Goal: Information Seeking & Learning: Learn about a topic

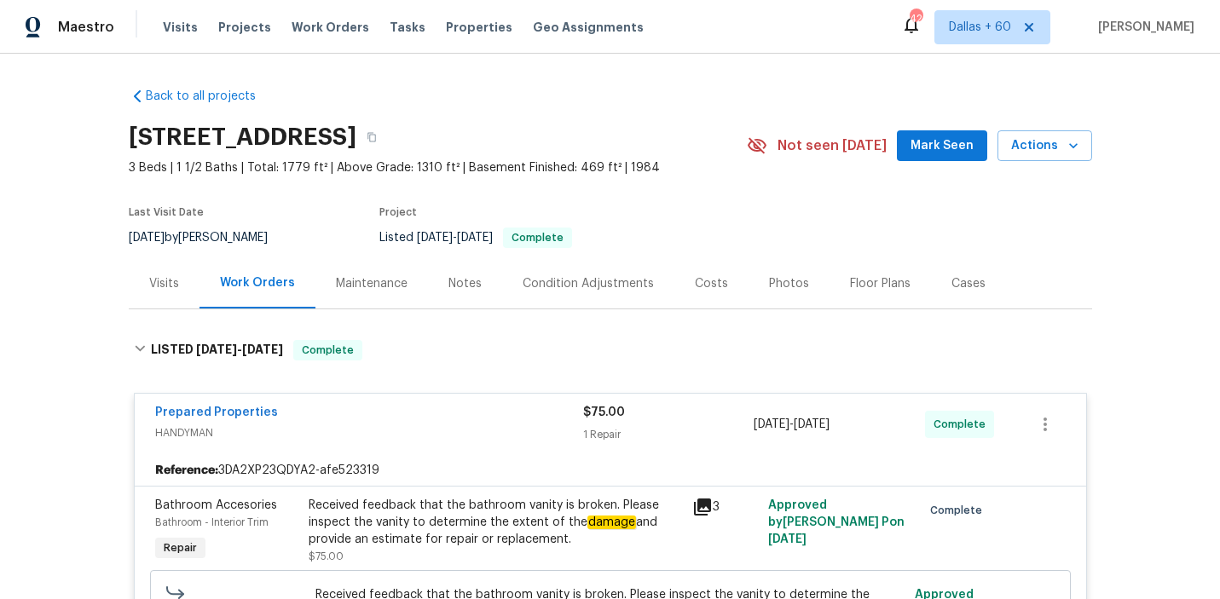
scroll to position [210, 0]
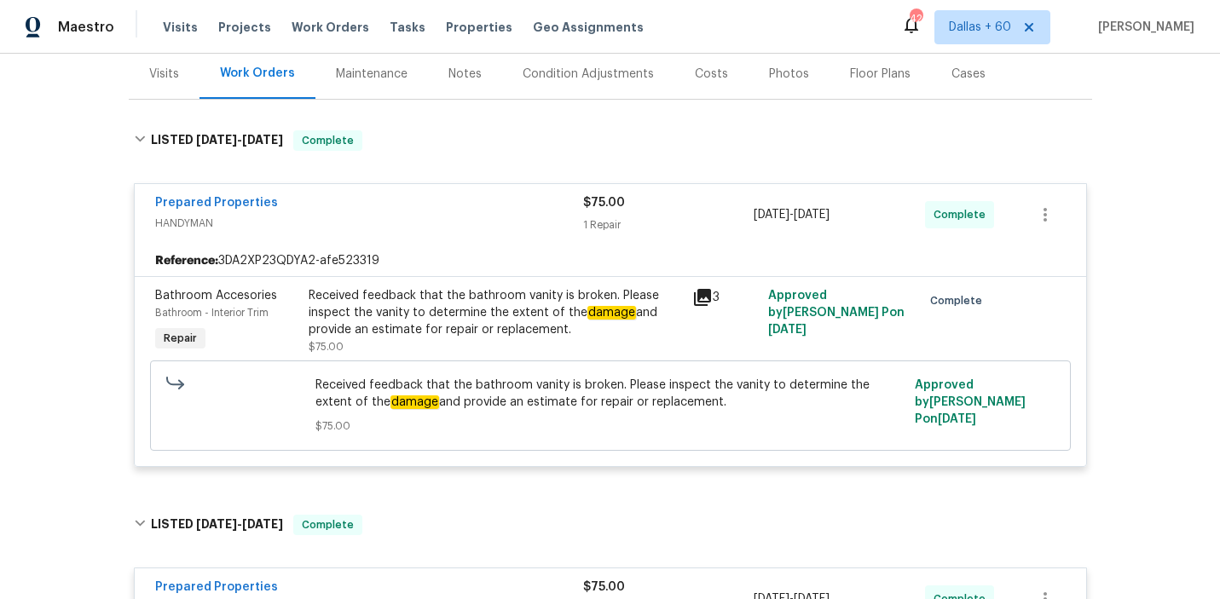
click at [334, 28] on span "Work Orders" at bounding box center [331, 27] width 78 height 17
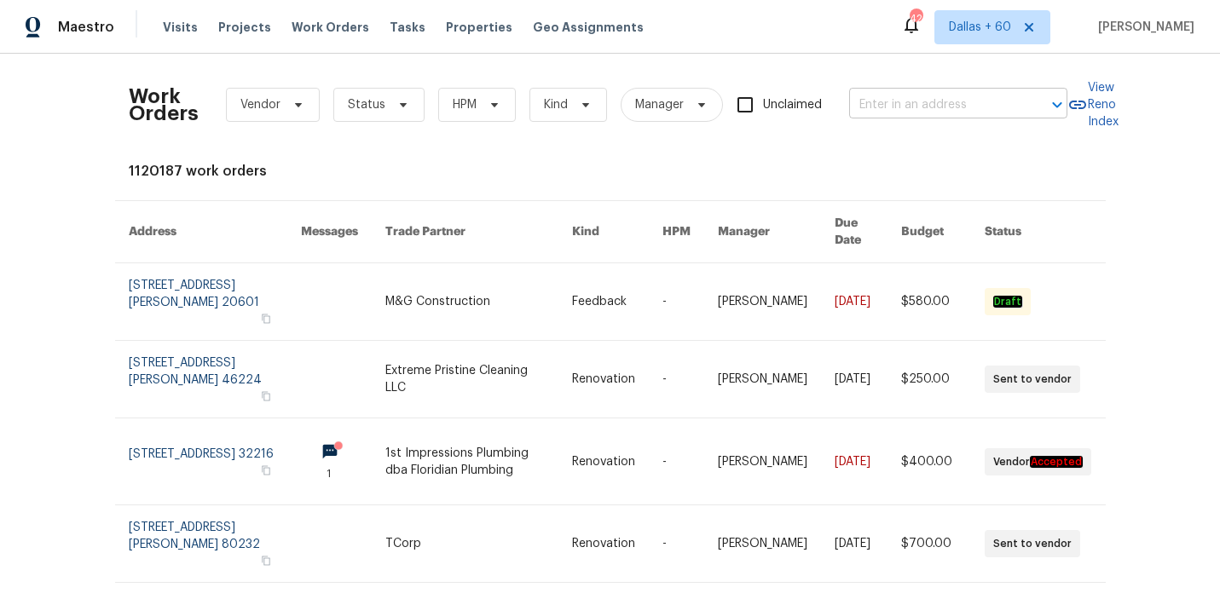
click at [996, 110] on input "text" at bounding box center [934, 105] width 171 height 26
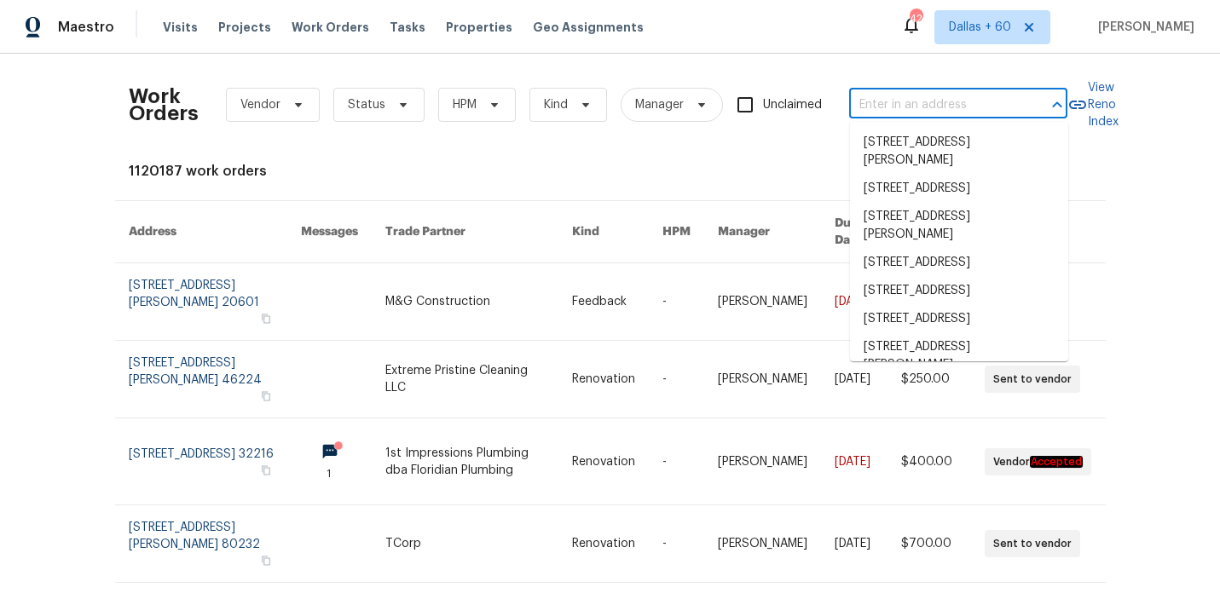
paste input "3832 Cherry Ridge Blvd, Decatur, GA 30034"
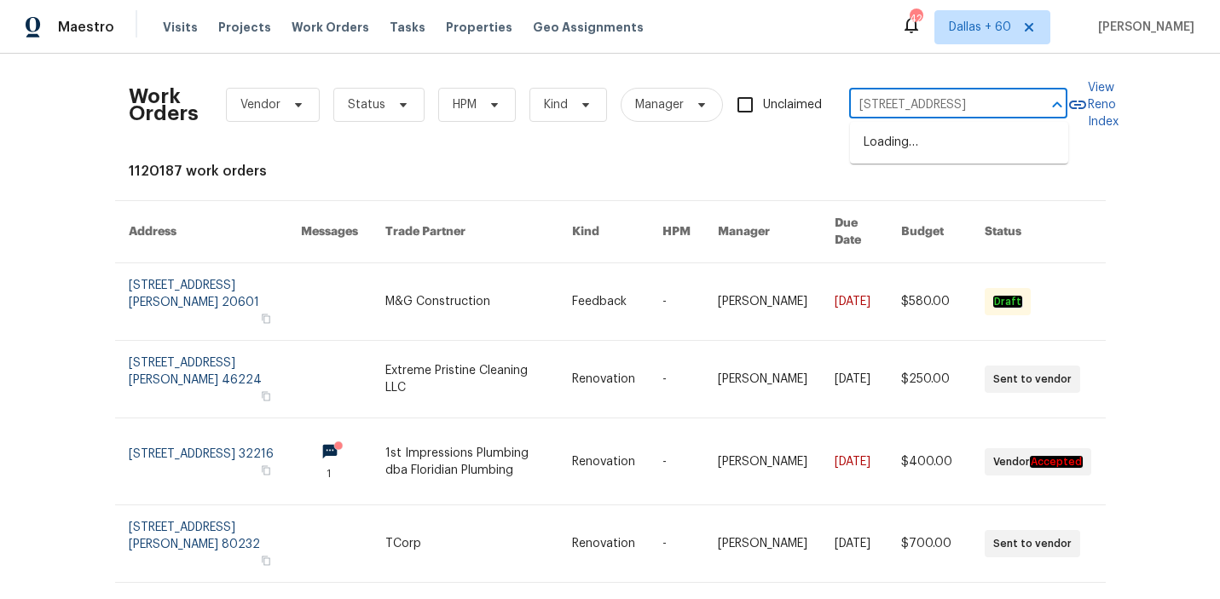
type input "3832 Cherry Ridge Blvd, Decatur, GA 30034"
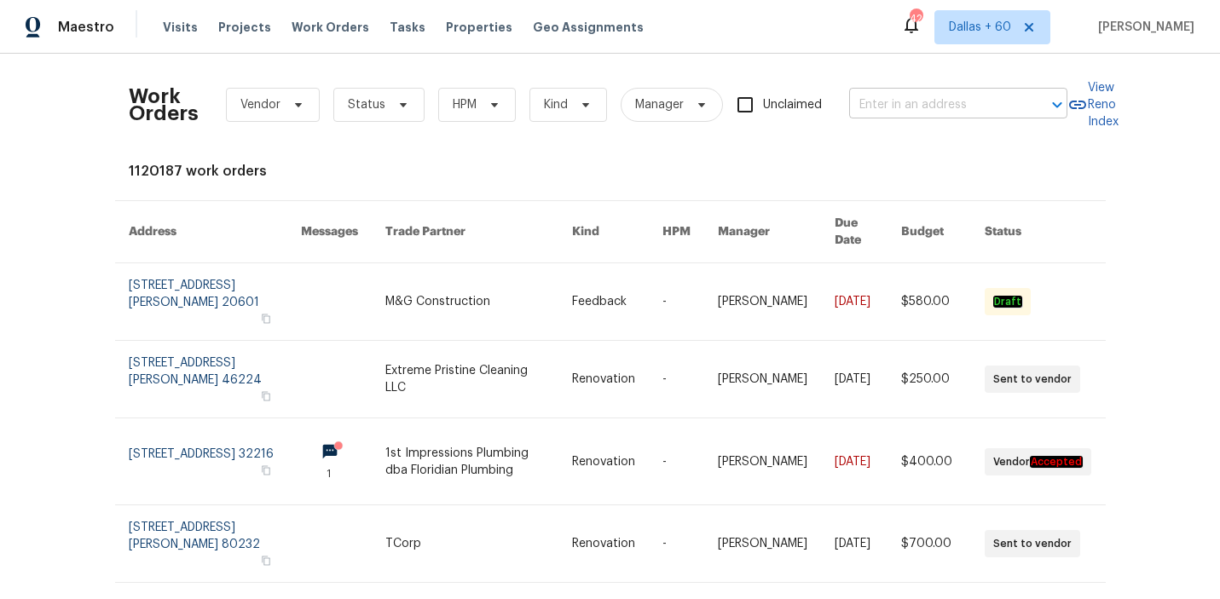
click at [933, 92] on input "text" at bounding box center [934, 105] width 171 height 26
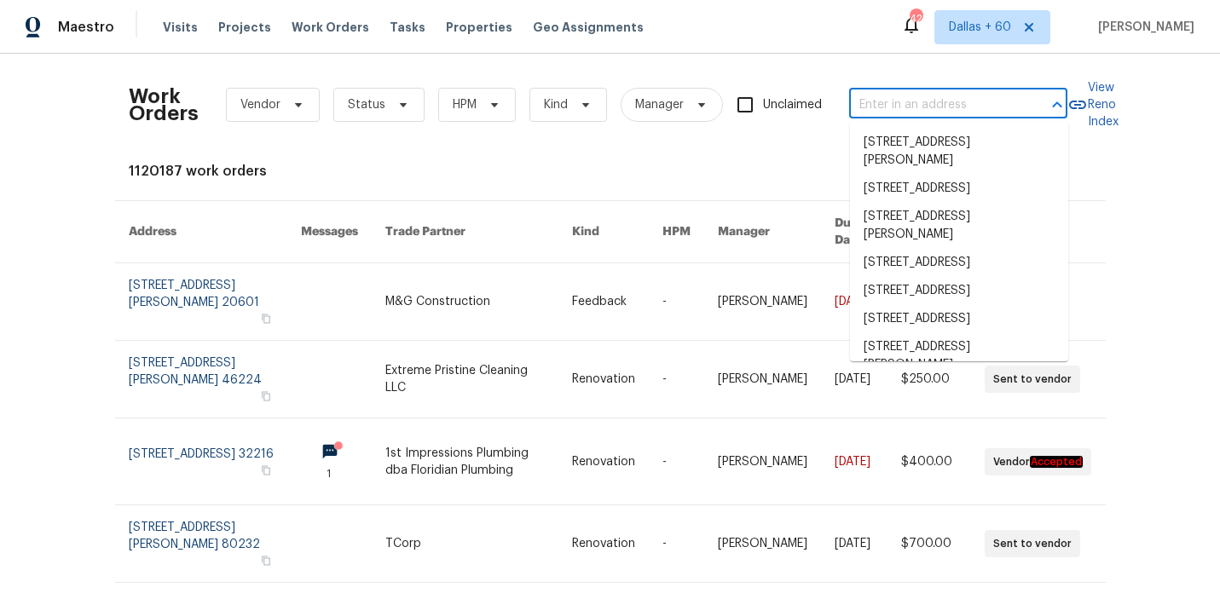
paste input "3832 Cherry Ridge Blvd, Decatur, GA 30034"
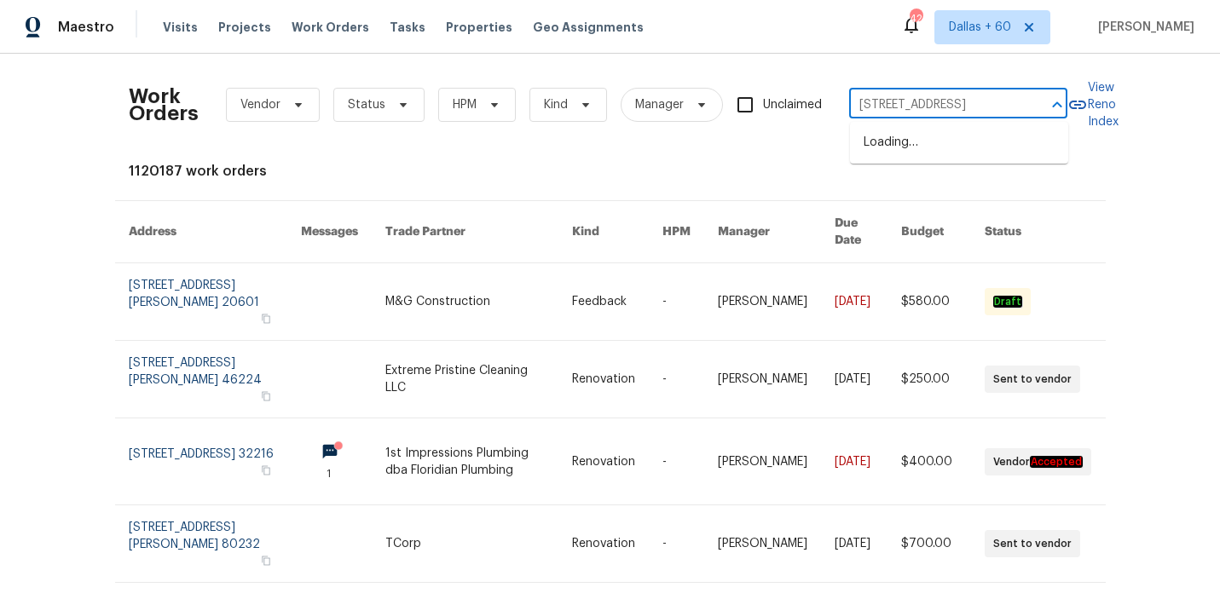
scroll to position [0, 86]
type input "3832 Cherry Ridge Blvd, Decatur, GA 30034"
click at [949, 156] on li "3832 Cherry Ridge Blvd, Decatur, GA 30034" at bounding box center [959, 143] width 218 height 28
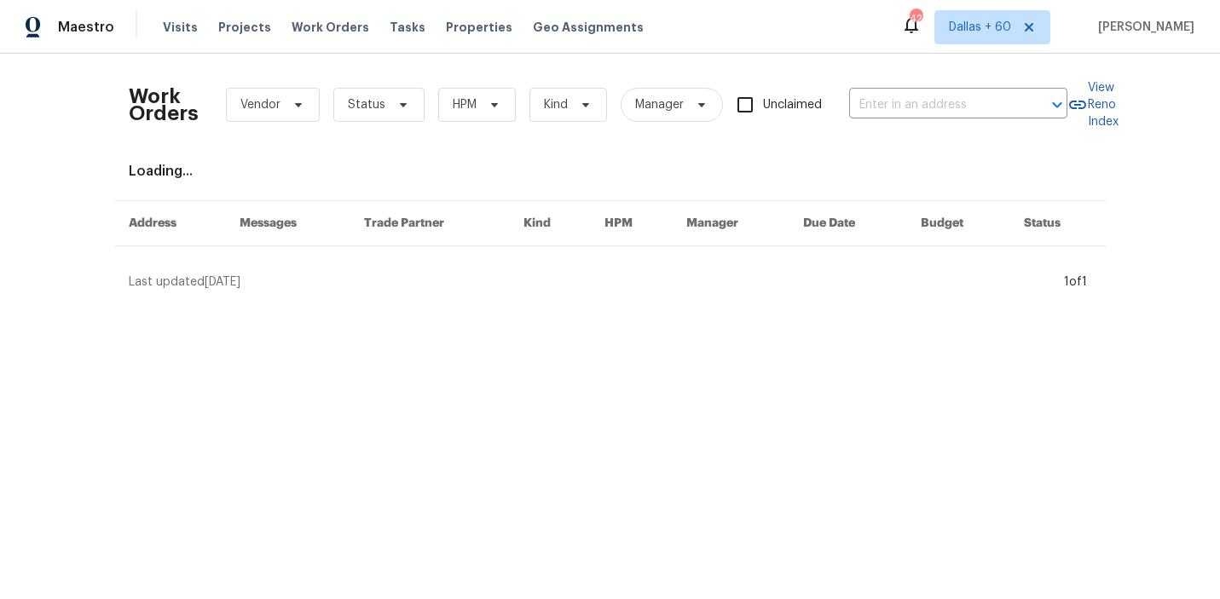
type input "3832 Cherry Ridge Blvd, Decatur, GA 30034"
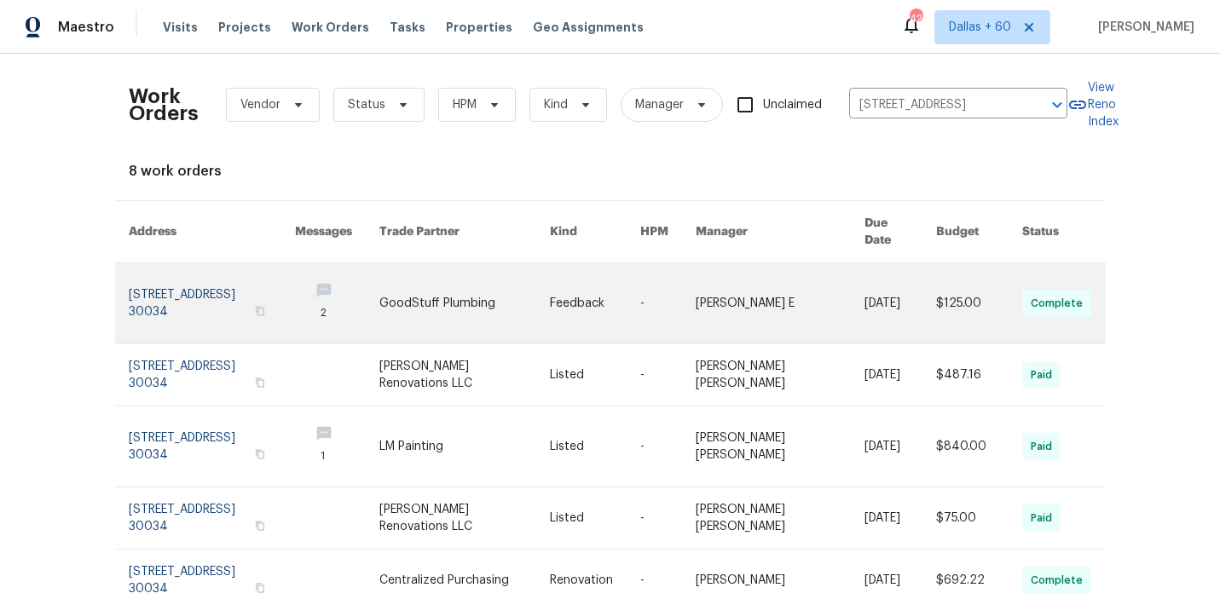
click at [469, 299] on link at bounding box center [464, 303] width 171 height 80
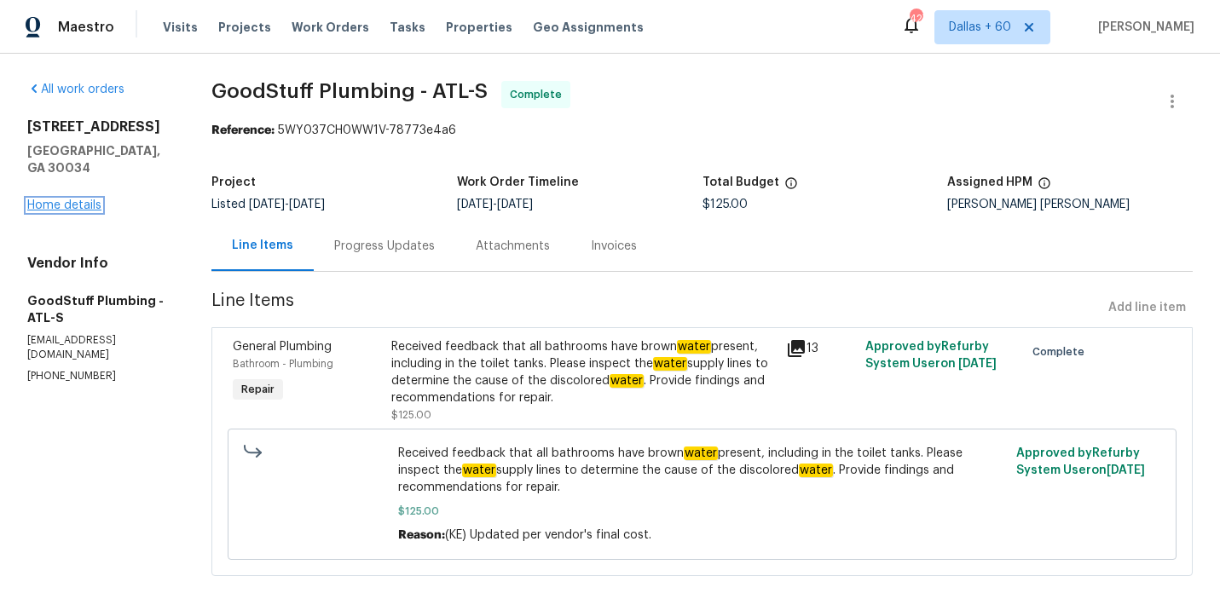
click at [71, 199] on link "Home details" at bounding box center [64, 205] width 74 height 12
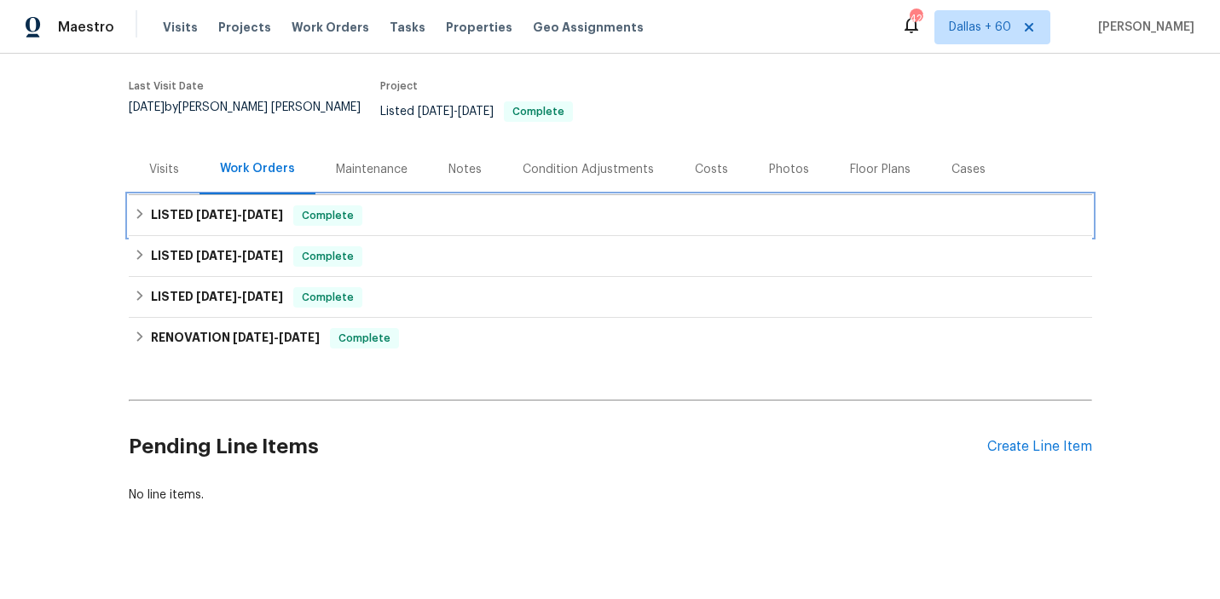
click at [449, 205] on div "LISTED 9/12/25 - 9/17/25 Complete" at bounding box center [610, 215] width 953 height 20
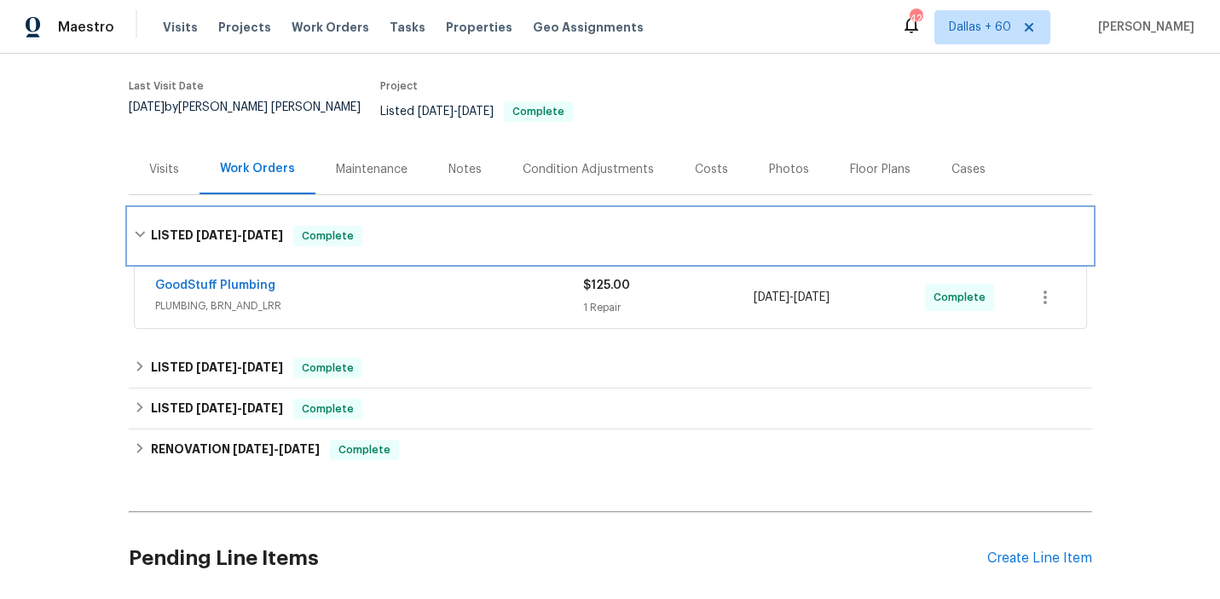
scroll to position [165, 0]
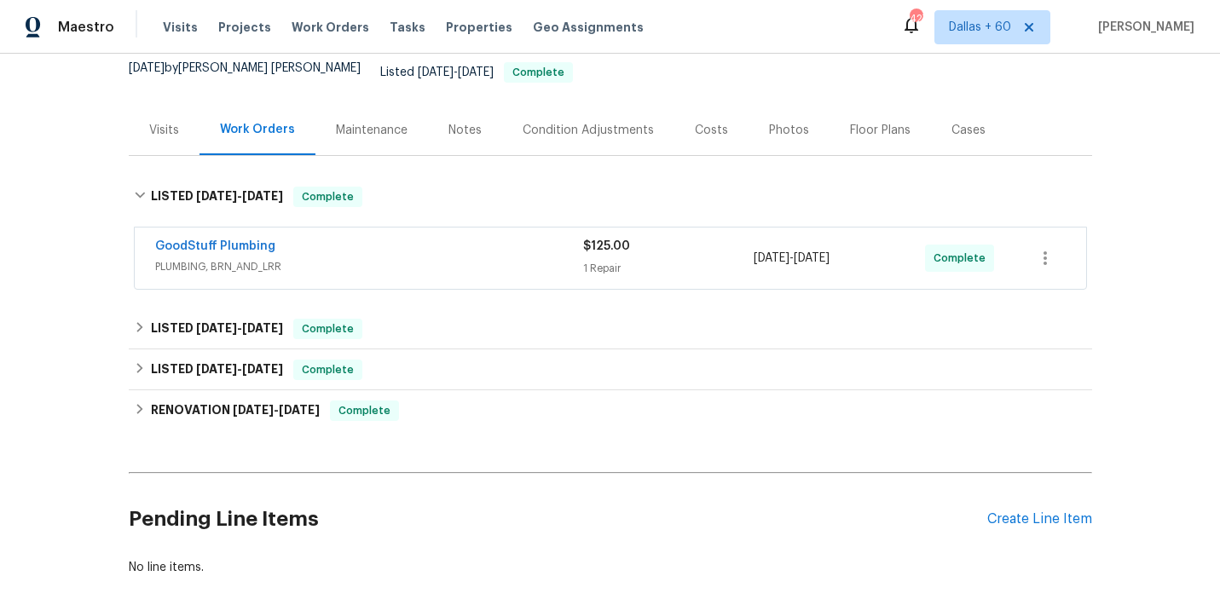
click at [454, 242] on div "GoodStuff Plumbing" at bounding box center [369, 248] width 428 height 20
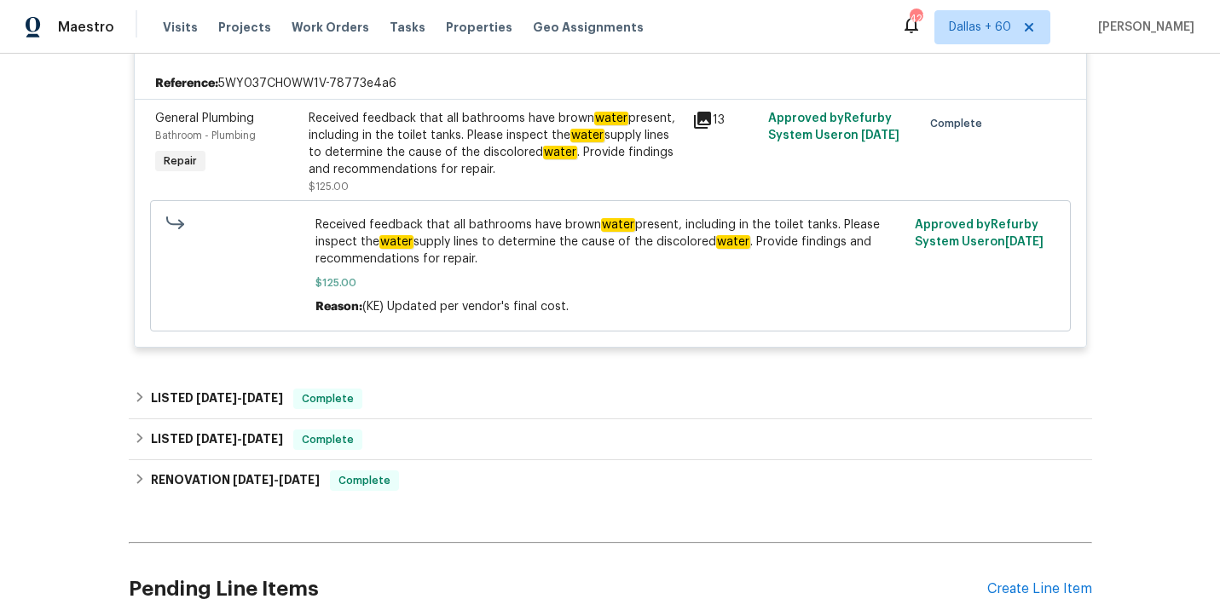
scroll to position [401, 0]
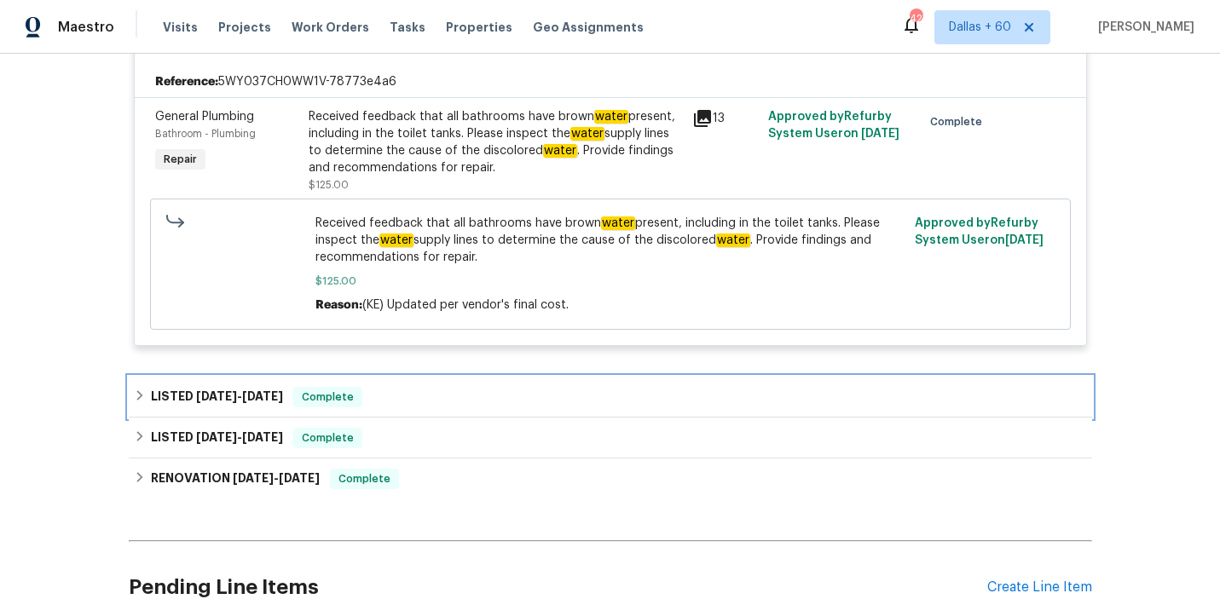
click at [473, 387] on div "LISTED 7/21/25 - 7/25/25 Complete" at bounding box center [610, 397] width 953 height 20
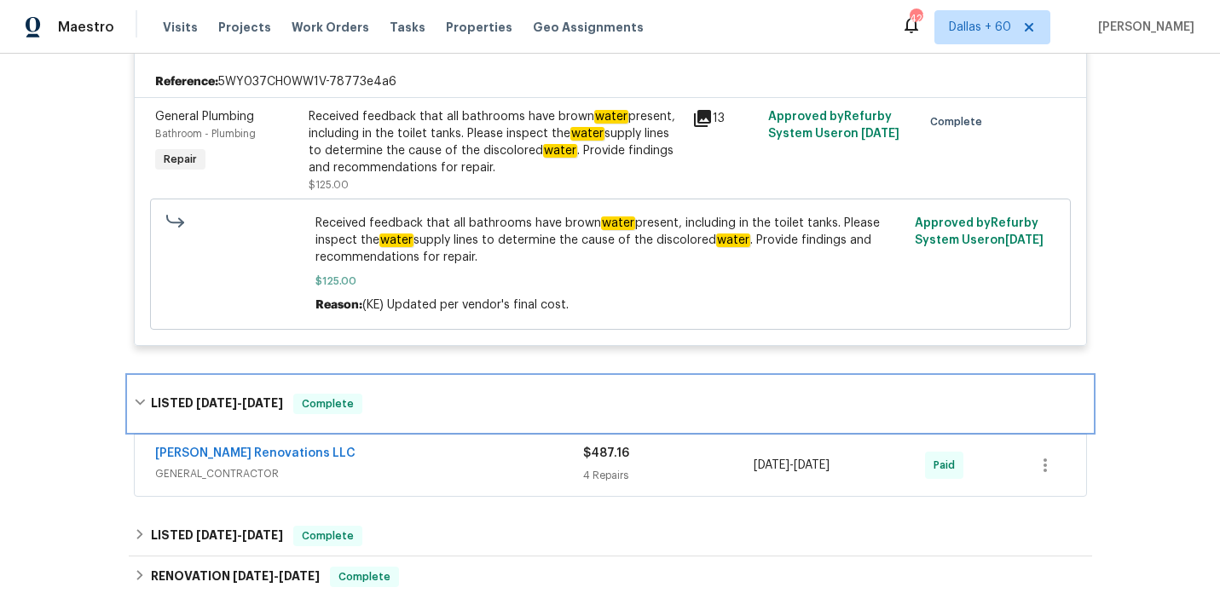
scroll to position [464, 0]
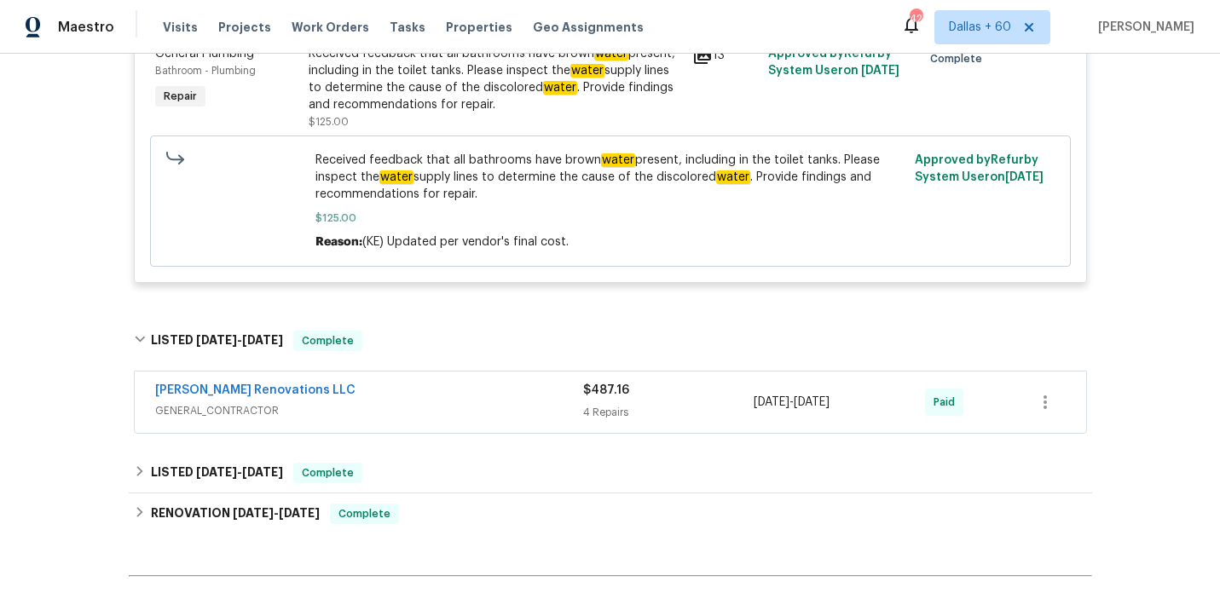
click at [473, 382] on div "Aseem Renovations LLC" at bounding box center [369, 392] width 428 height 20
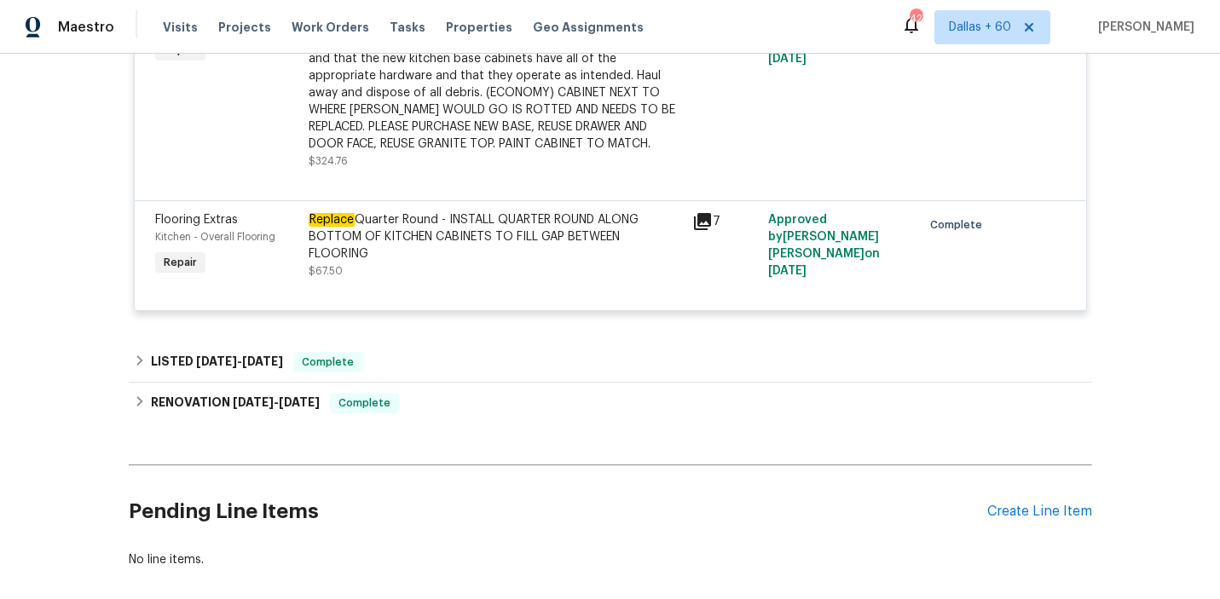
scroll to position [1193, 0]
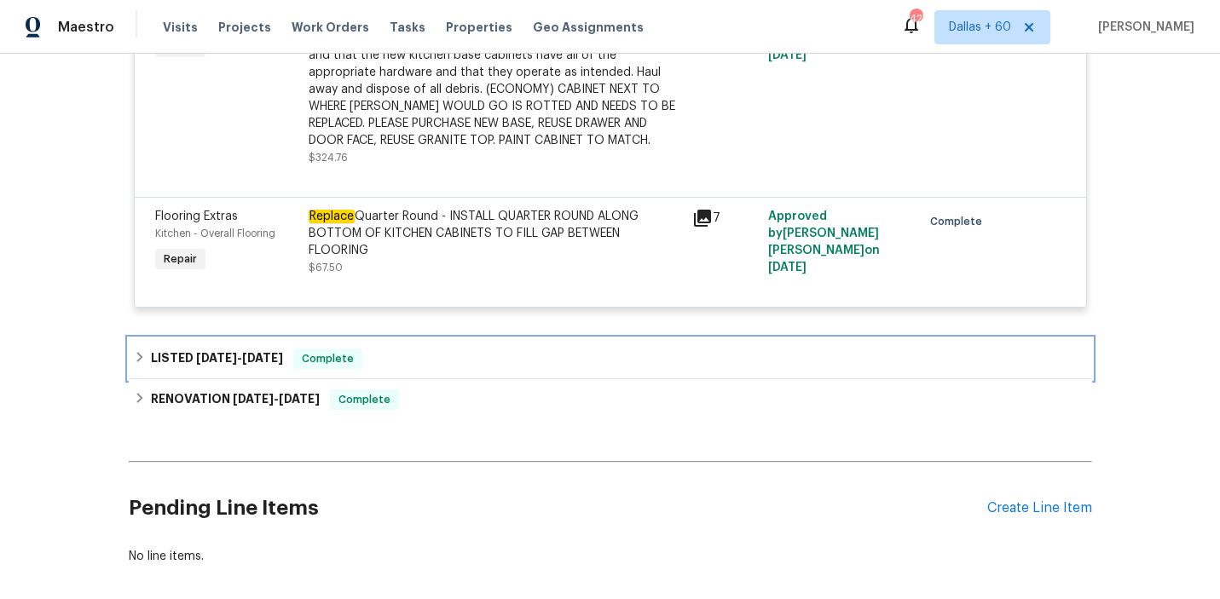
click at [439, 369] on div "LISTED 5/30/25 - 6/4/25 Complete" at bounding box center [610, 359] width 953 height 20
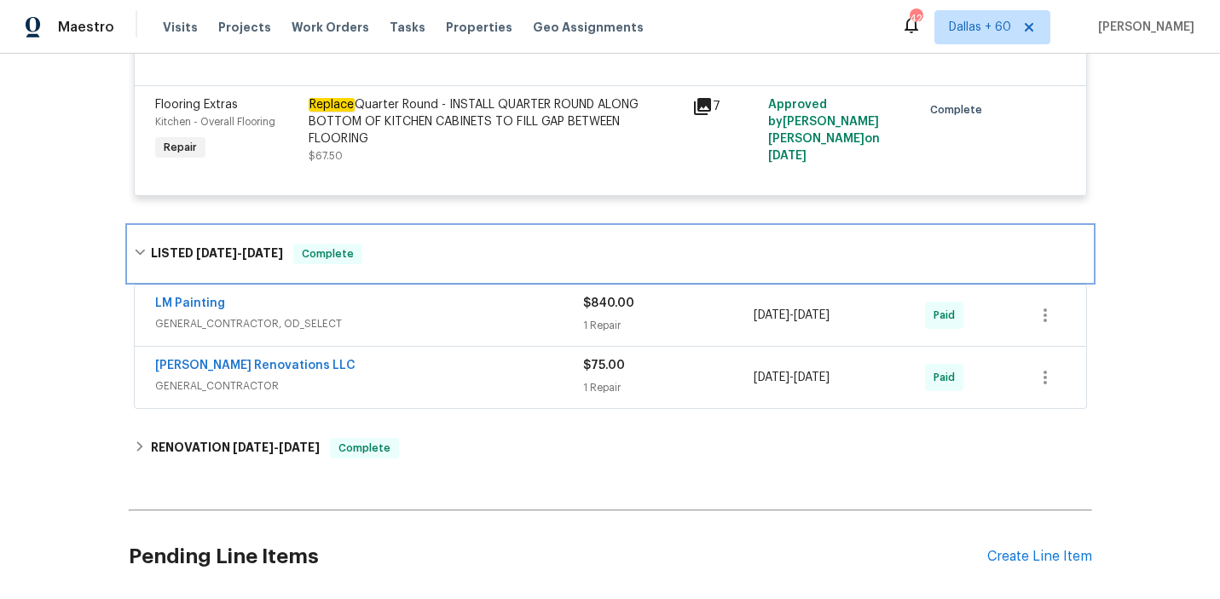
scroll to position [1305, 0]
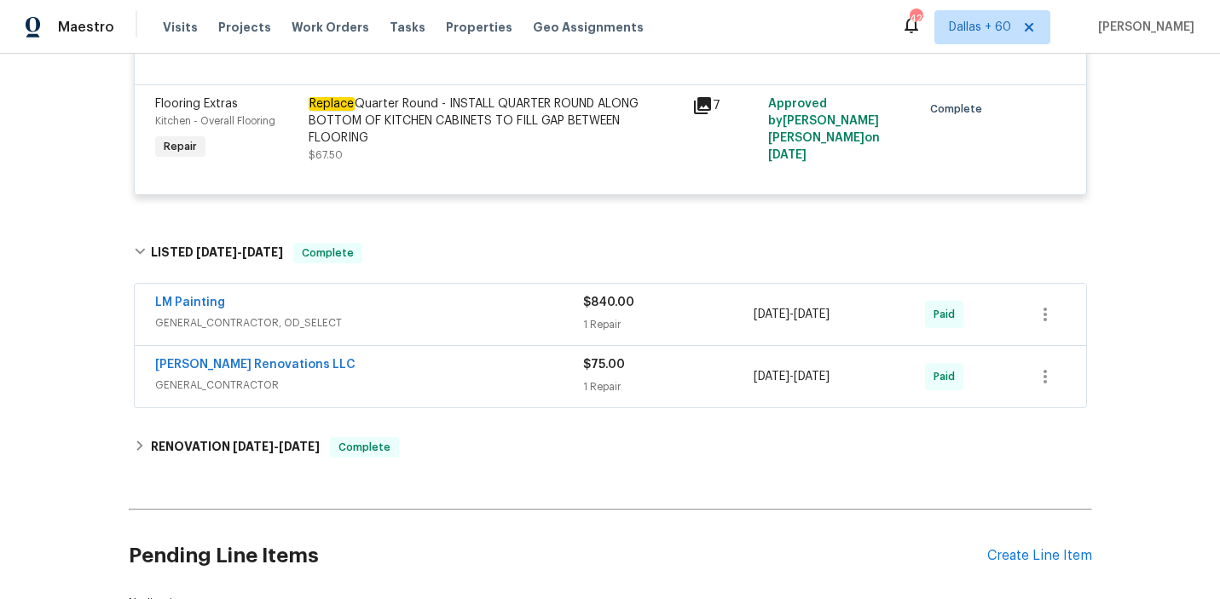
click at [439, 377] on div "Aseem Renovations LLC" at bounding box center [369, 366] width 428 height 20
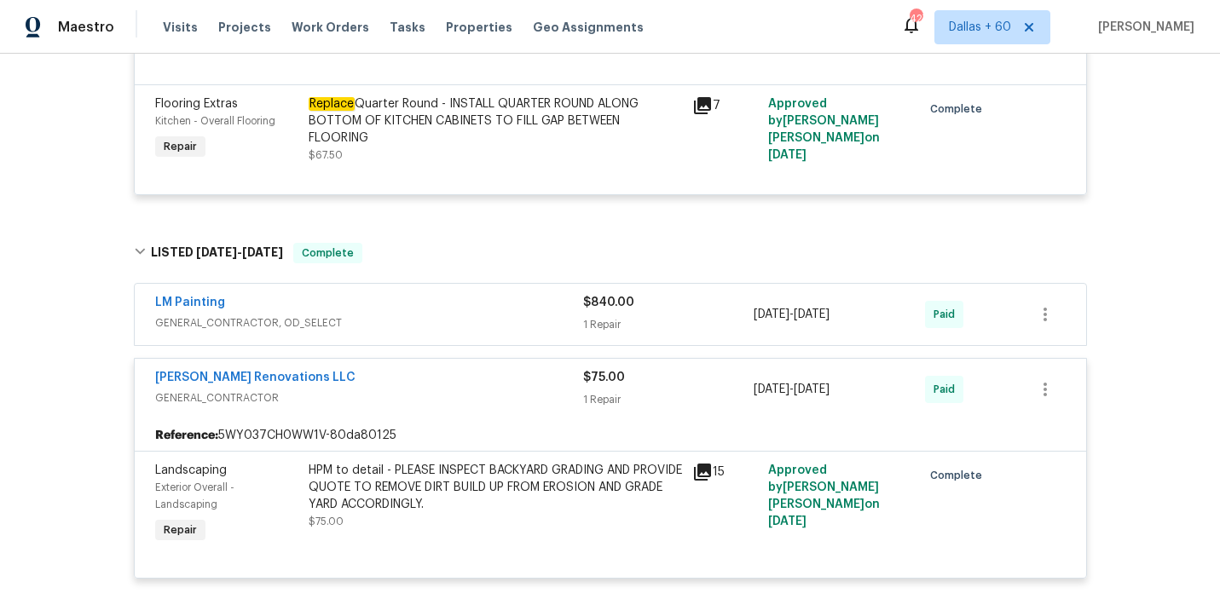
click at [472, 335] on div "LM Painting GENERAL_CONTRACTOR, OD_SELECT" at bounding box center [369, 314] width 428 height 41
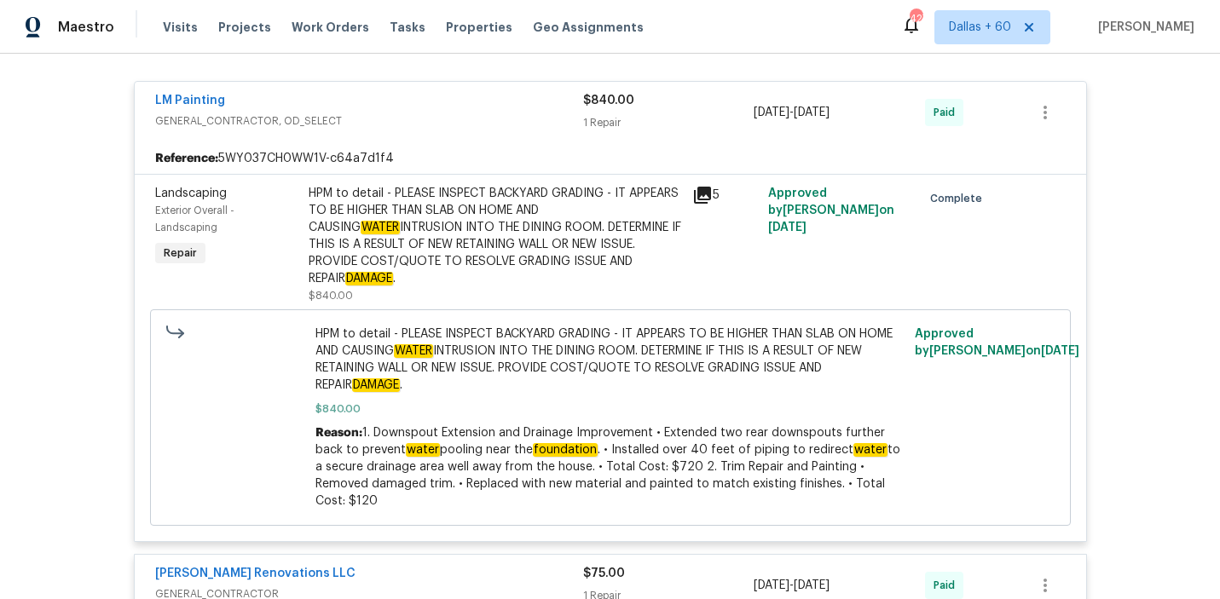
scroll to position [1516, 0]
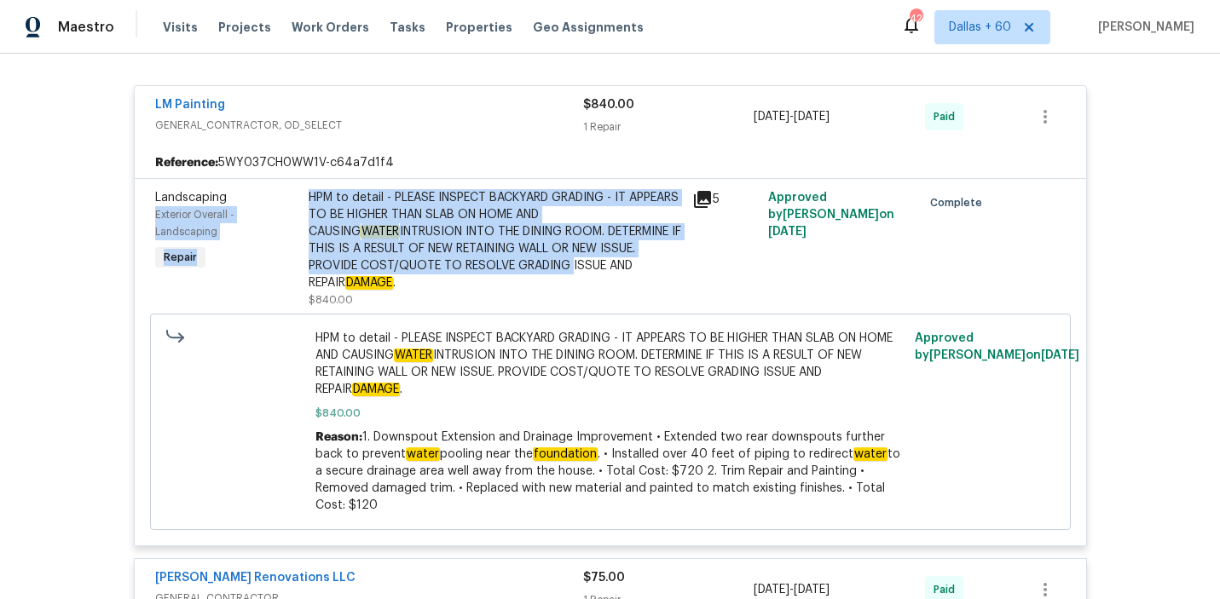
drag, startPoint x: 291, startPoint y: 209, endPoint x: 512, endPoint y: 275, distance: 230.4
click at [512, 275] on div "Landscaping Exterior Overall - Landscaping Repair HPM to detail - PLEASE INSPEC…" at bounding box center [610, 249] width 921 height 130
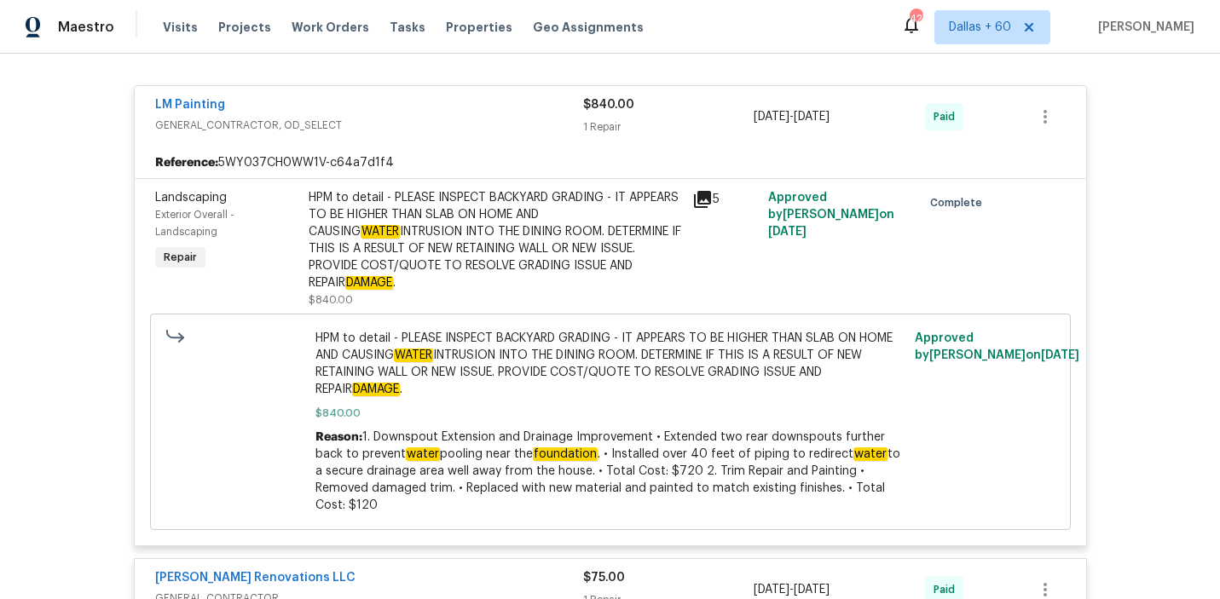
click at [502, 246] on div "HPM to detail - PLEASE INSPECT BACKYARD GRADING - IT APPEARS TO BE HIGHER THAN …" at bounding box center [495, 240] width 373 height 102
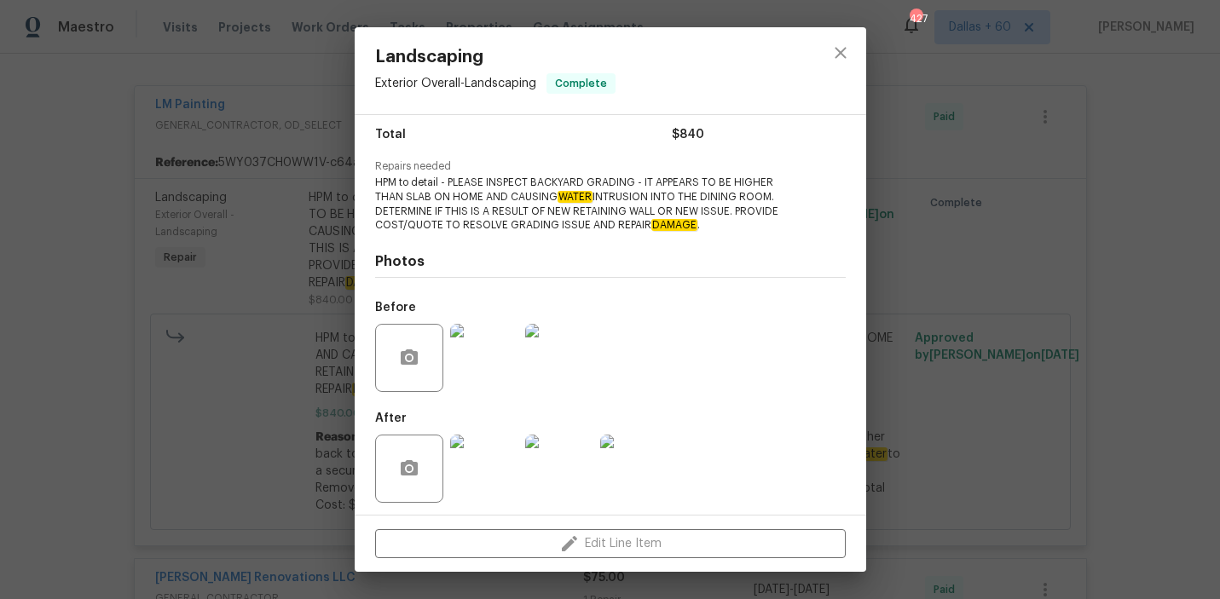
scroll to position [143, 0]
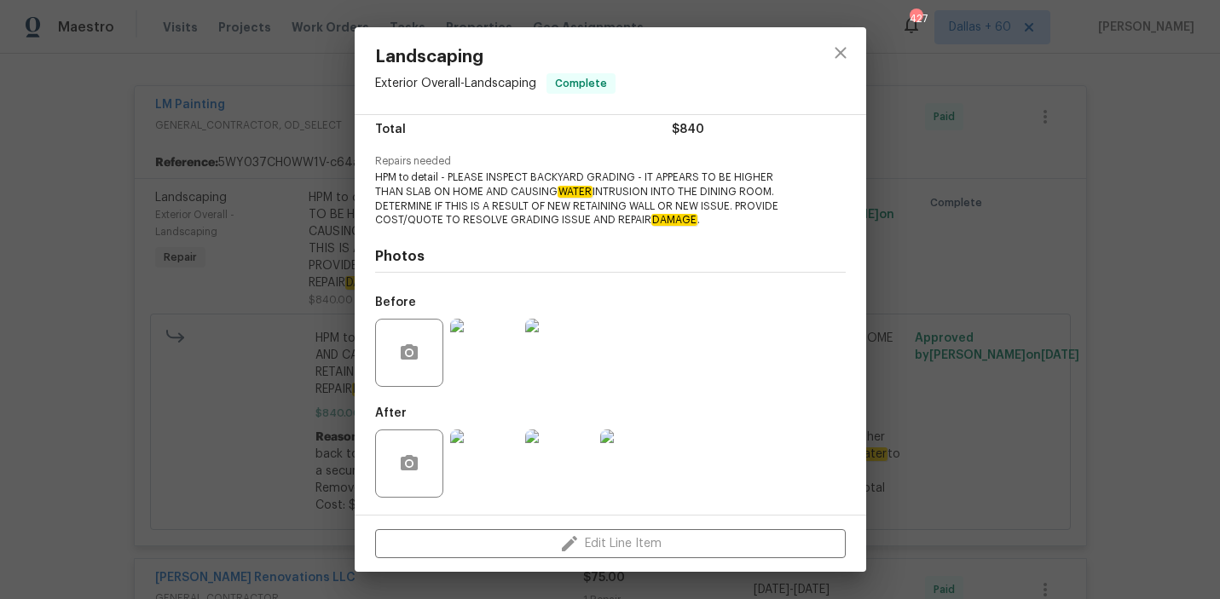
click at [488, 482] on img at bounding box center [484, 464] width 68 height 68
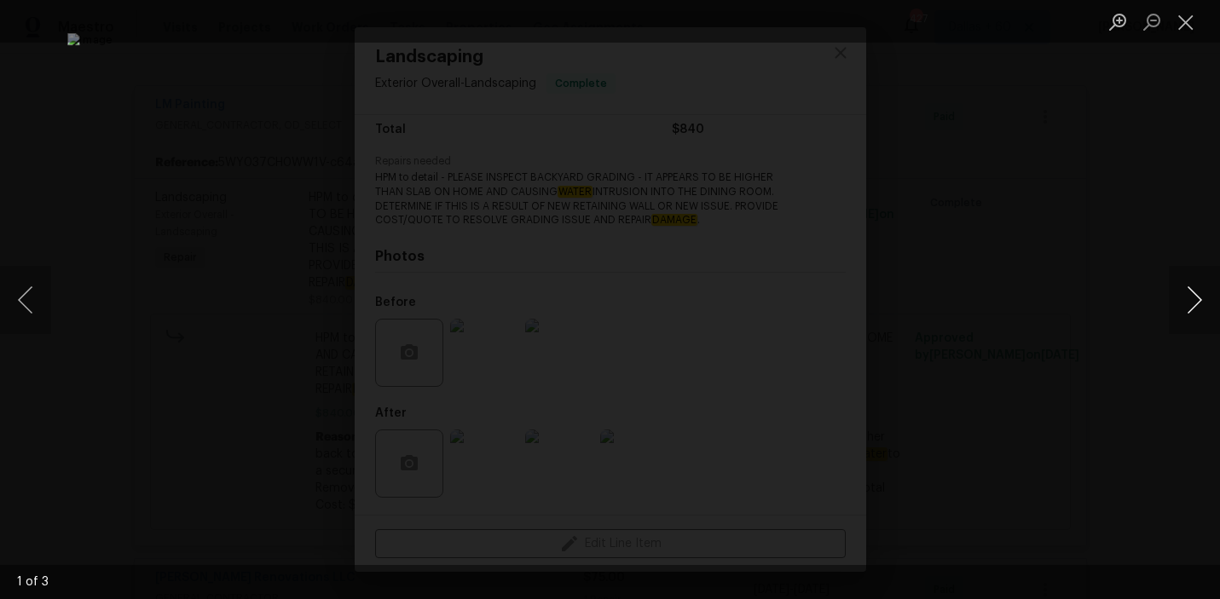
click at [1198, 316] on button "Next image" at bounding box center [1194, 300] width 51 height 68
click at [1198, 319] on button "Next image" at bounding box center [1194, 300] width 51 height 68
click at [1135, 413] on div "Lightbox" at bounding box center [610, 299] width 1220 height 599
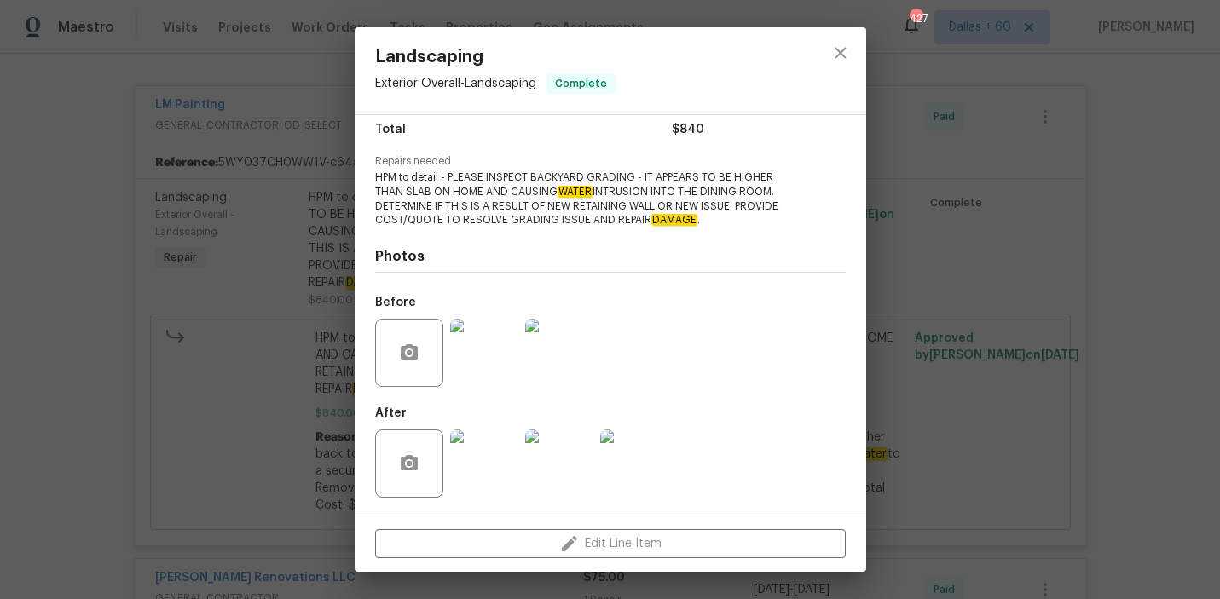
click at [269, 390] on div "Landscaping Exterior Overall - Landscaping Complete Vendor LM Painting Account …" at bounding box center [610, 299] width 1220 height 599
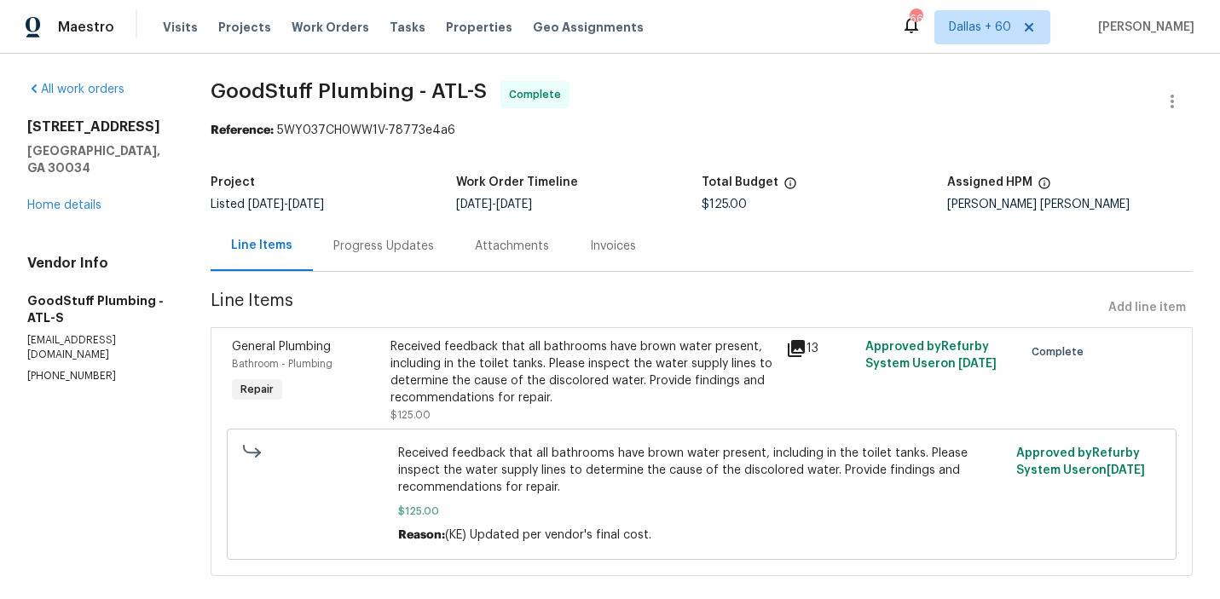
click at [414, 240] on div "Progress Updates" at bounding box center [383, 246] width 101 height 17
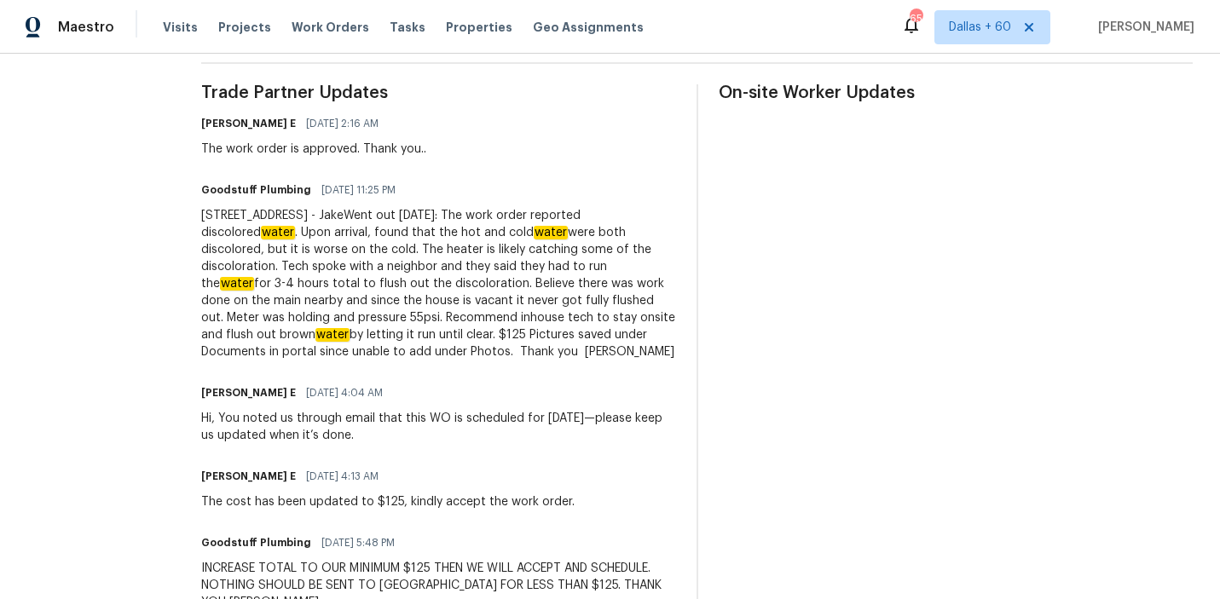
scroll to position [824, 0]
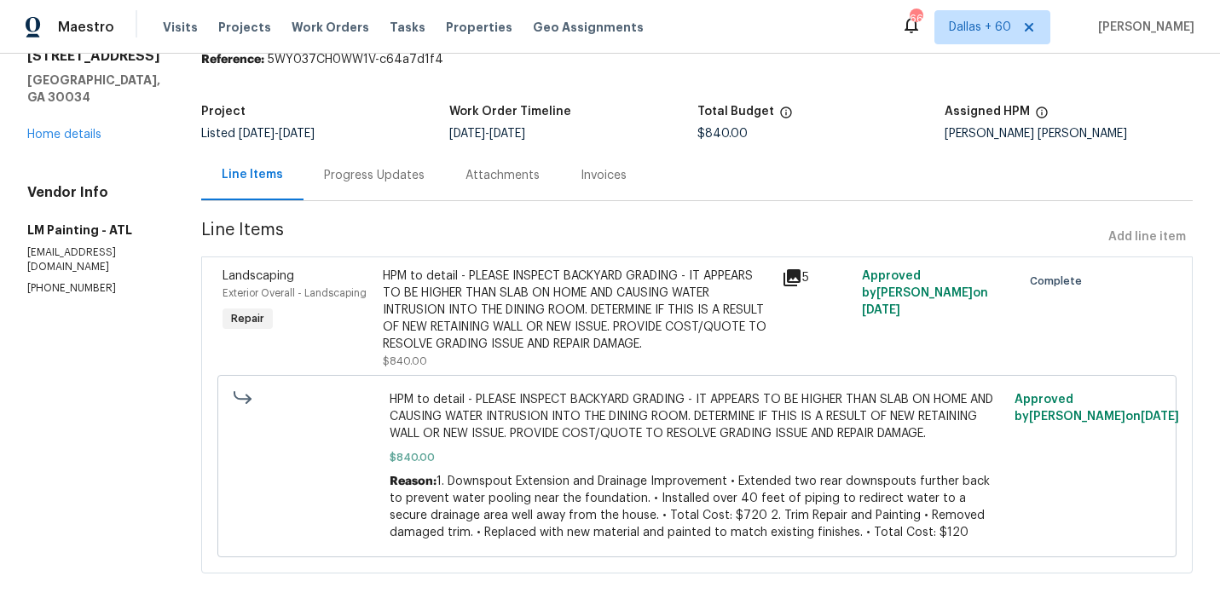
scroll to position [145, 0]
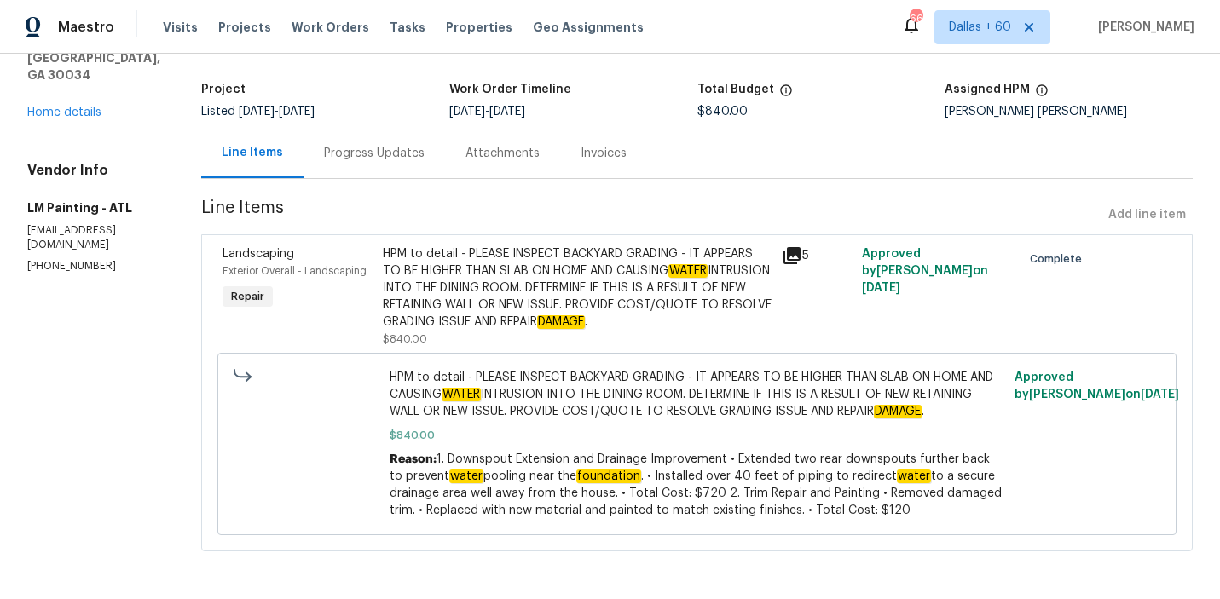
click at [422, 145] on div "Progress Updates" at bounding box center [374, 153] width 101 height 17
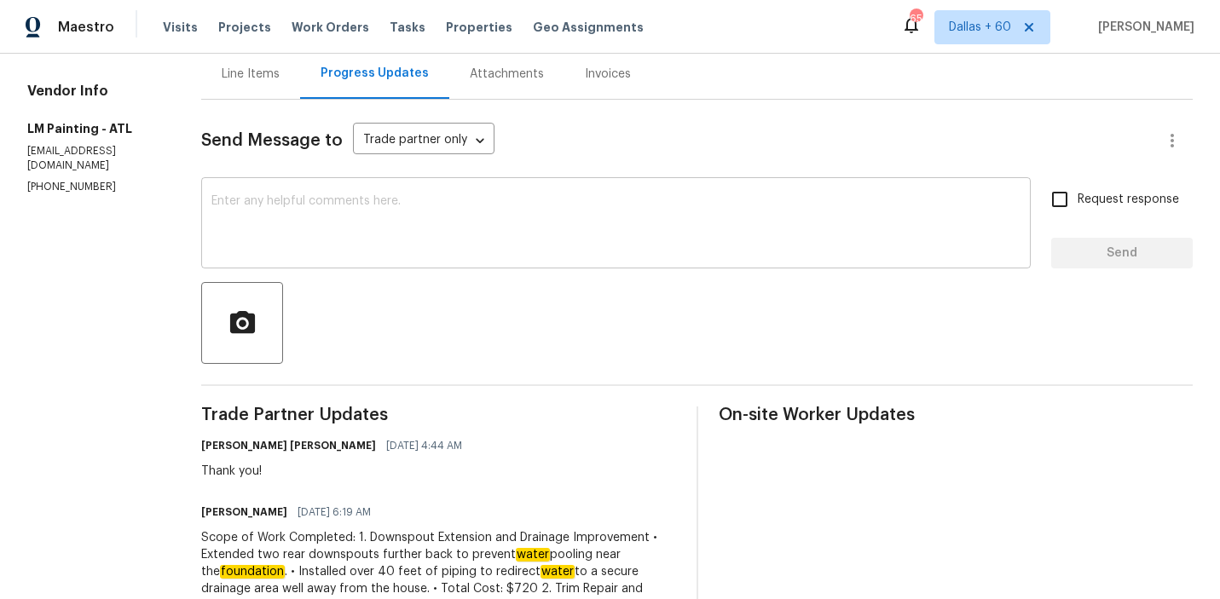
scroll to position [131, 0]
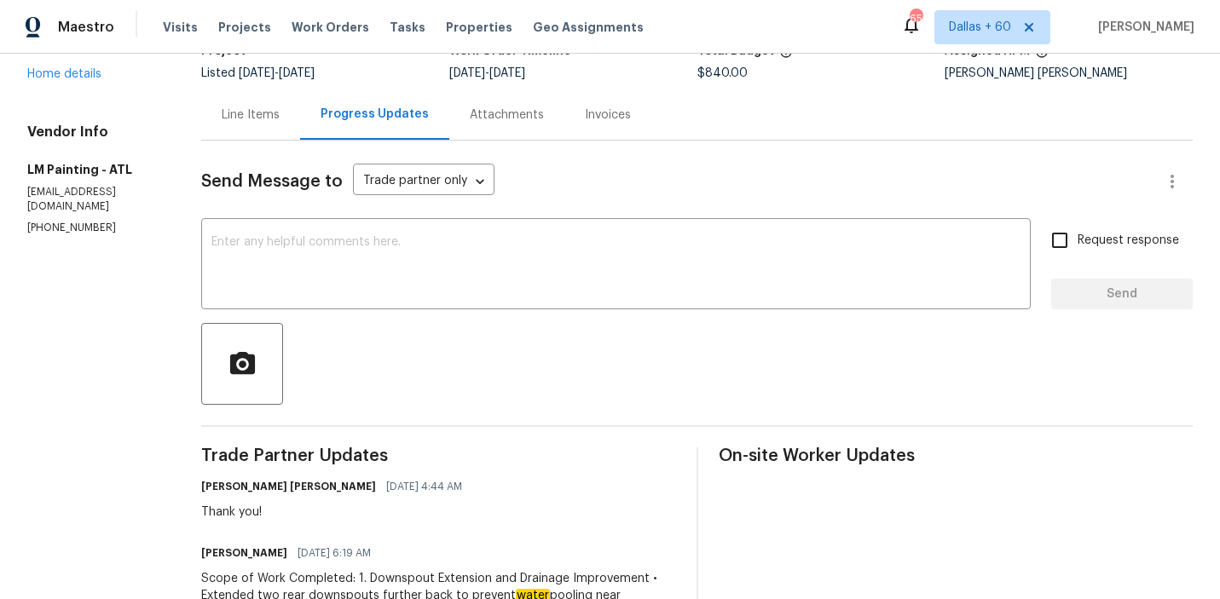
click at [300, 134] on div "Line Items" at bounding box center [250, 115] width 99 height 50
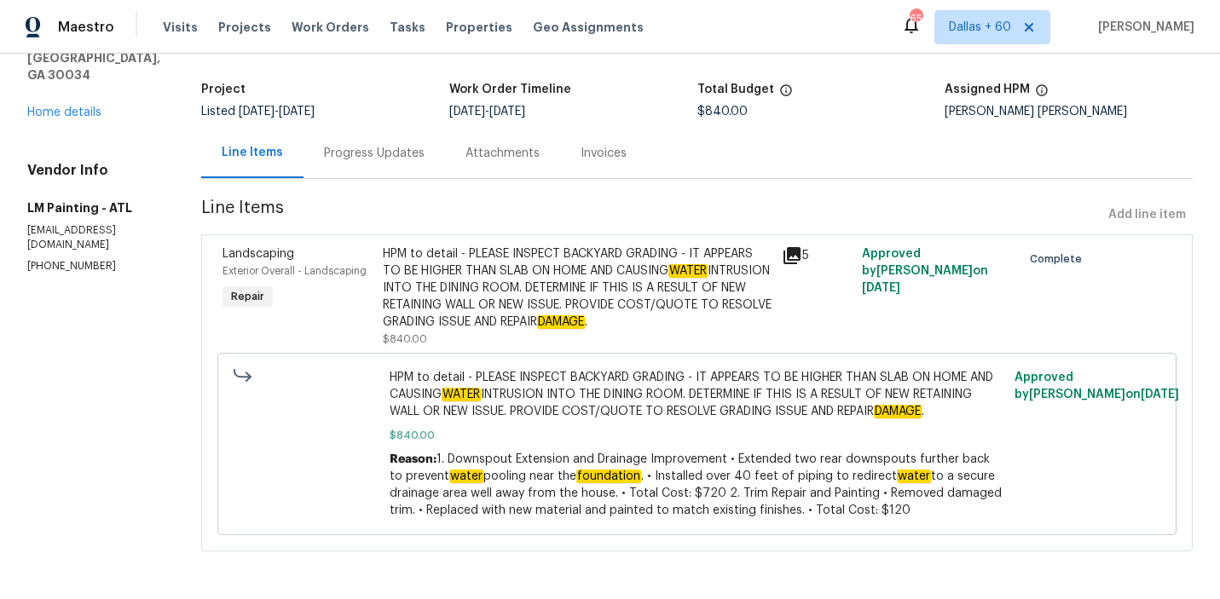
click at [431, 246] on div "HPM to detail - PLEASE INSPECT BACKYARD GRADING - IT APPEARS TO BE HIGHER THAN …" at bounding box center [578, 288] width 390 height 85
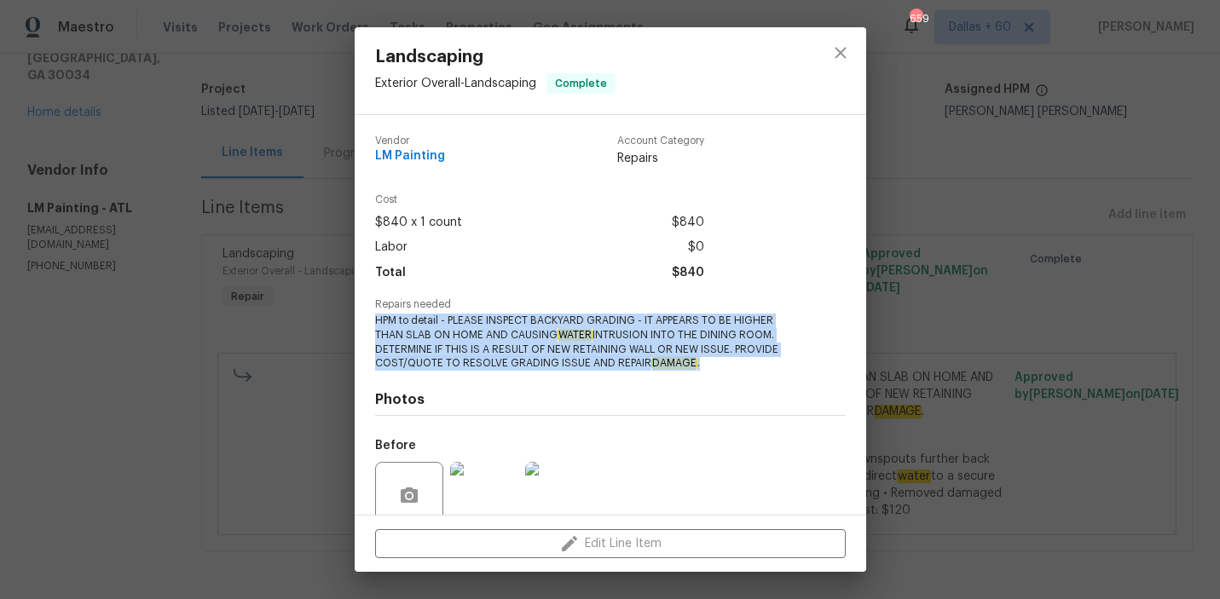
drag, startPoint x: 375, startPoint y: 317, endPoint x: 716, endPoint y: 366, distance: 344.5
click at [716, 366] on span "HPM to detail - PLEASE INSPECT BACKYARD GRADING - IT APPEARS TO BE HIGHER THAN …" at bounding box center [587, 342] width 424 height 57
copy span "HPM to detail - PLEASE INSPECT BACKYARD GRADING - IT APPEARS TO BE HIGHER THAN …"
click at [239, 318] on div "Landscaping Exterior Overall - Landscaping Complete Vendor LM Painting Account …" at bounding box center [610, 299] width 1220 height 599
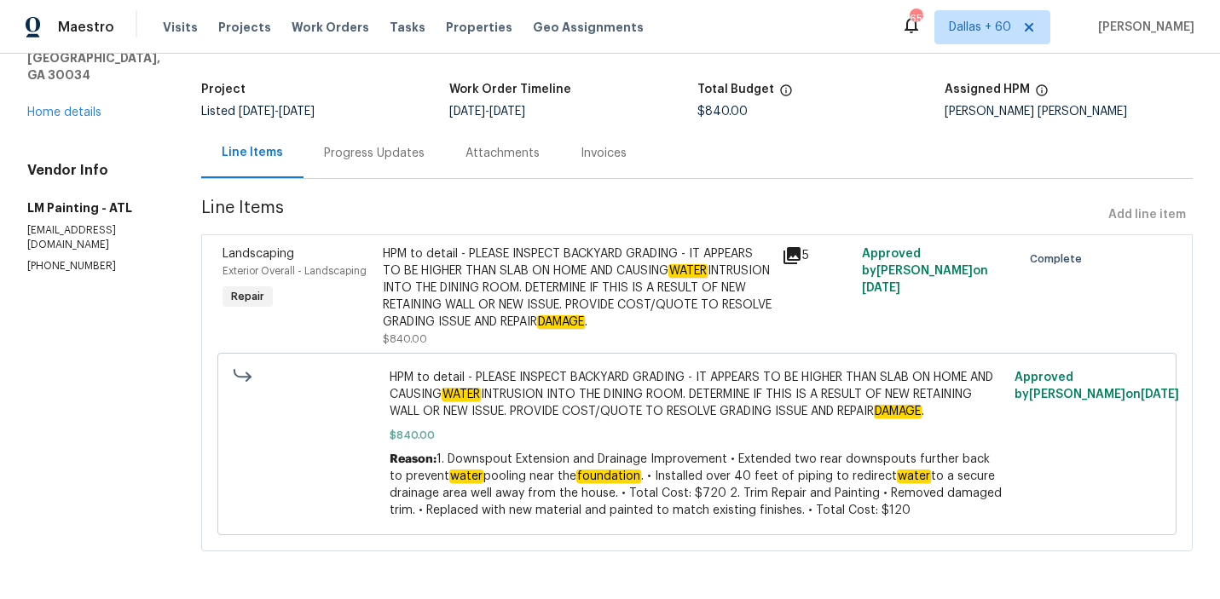
click at [411, 145] on div "Progress Updates" at bounding box center [374, 153] width 101 height 17
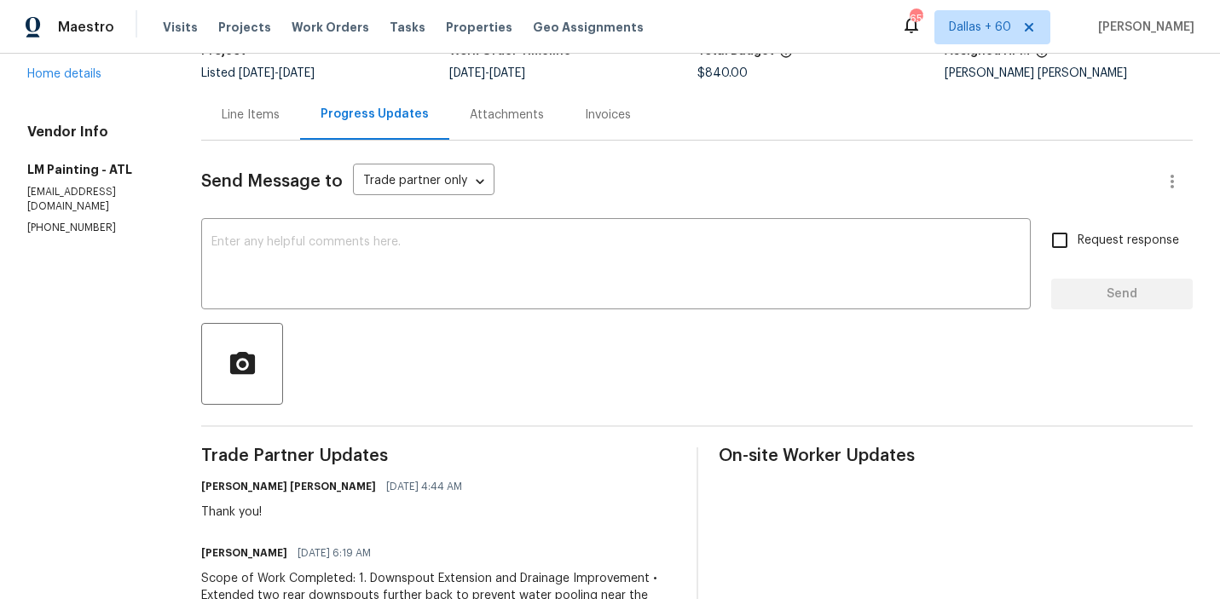
scroll to position [319, 0]
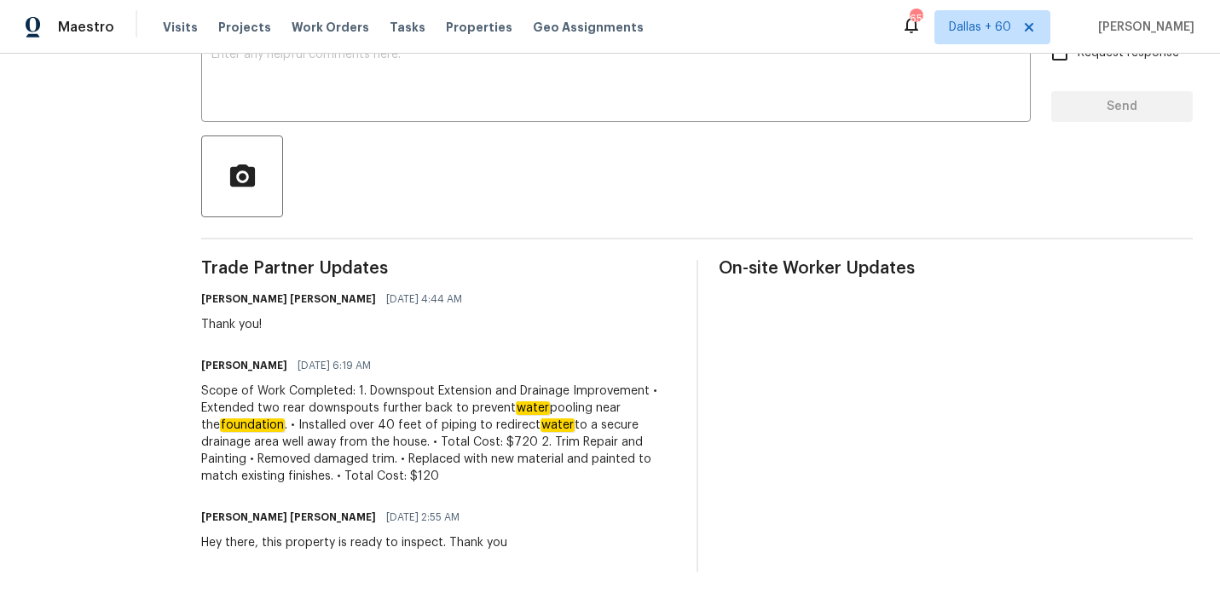
drag, startPoint x: 246, startPoint y: 384, endPoint x: 522, endPoint y: 479, distance: 291.2
click at [522, 479] on div "All work orders 3832 Cherry Ridge Blvd Decatur, GA 30034 Home details Vendor In…" at bounding box center [610, 167] width 1220 height 864
copy div "Scope of Work Completed: 1. Downspout Extension and Drainage Improvement • Exte…"
